Goal: Information Seeking & Learning: Learn about a topic

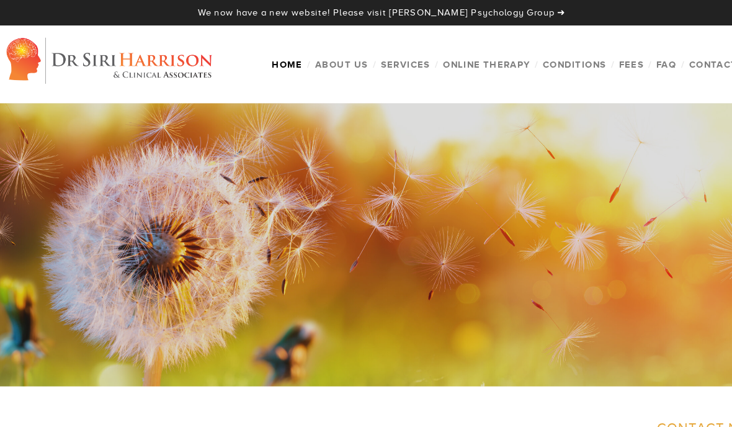
click at [0, 0] on link "Online Therapy" at bounding box center [0, 0] width 0 height 0
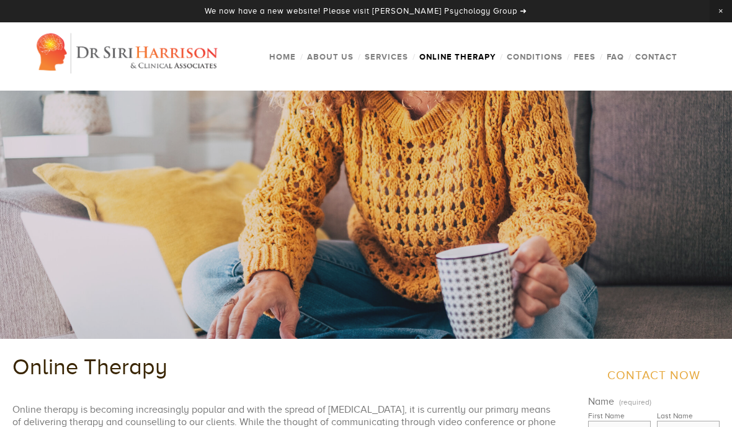
click at [469, 55] on link "Online Therapy" at bounding box center [458, 57] width 84 height 18
click at [546, 60] on link "Conditions" at bounding box center [535, 57] width 64 height 18
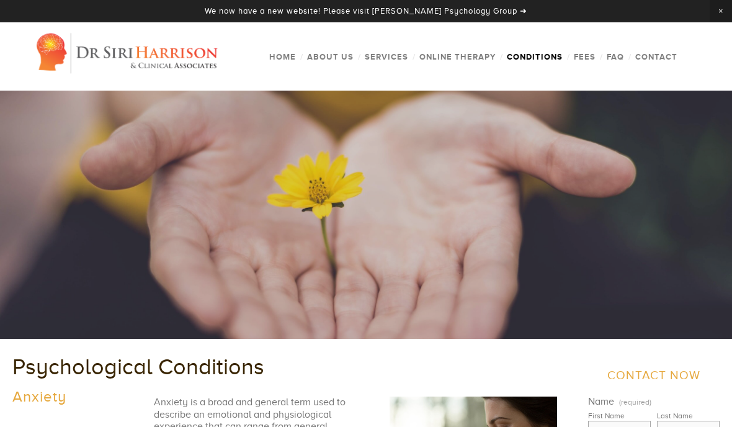
click at [587, 61] on link "Fees" at bounding box center [585, 57] width 30 height 18
